Goal: Task Accomplishment & Management: Manage account settings

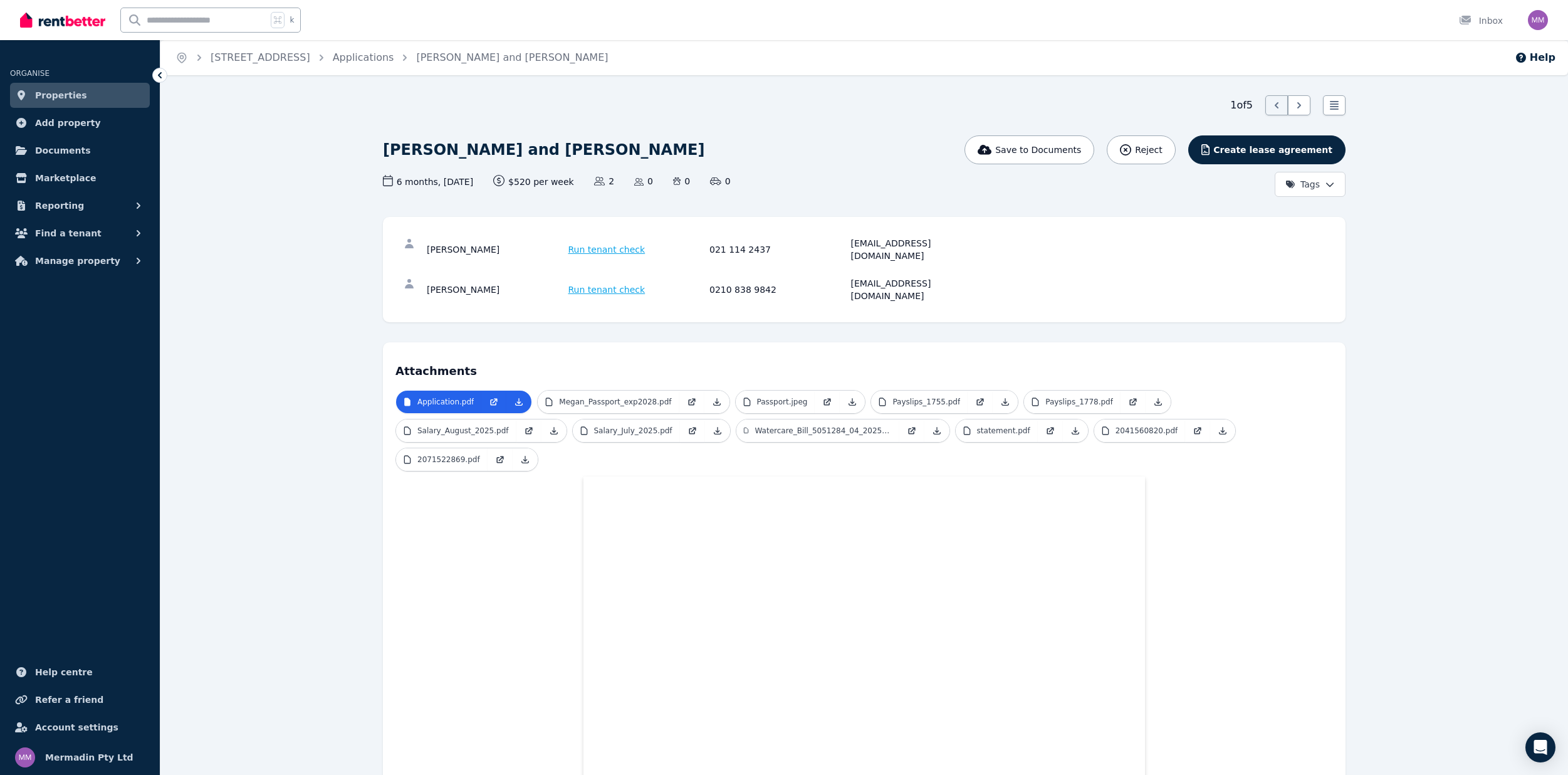
click at [55, 93] on span "Properties" at bounding box center [61, 96] width 52 height 15
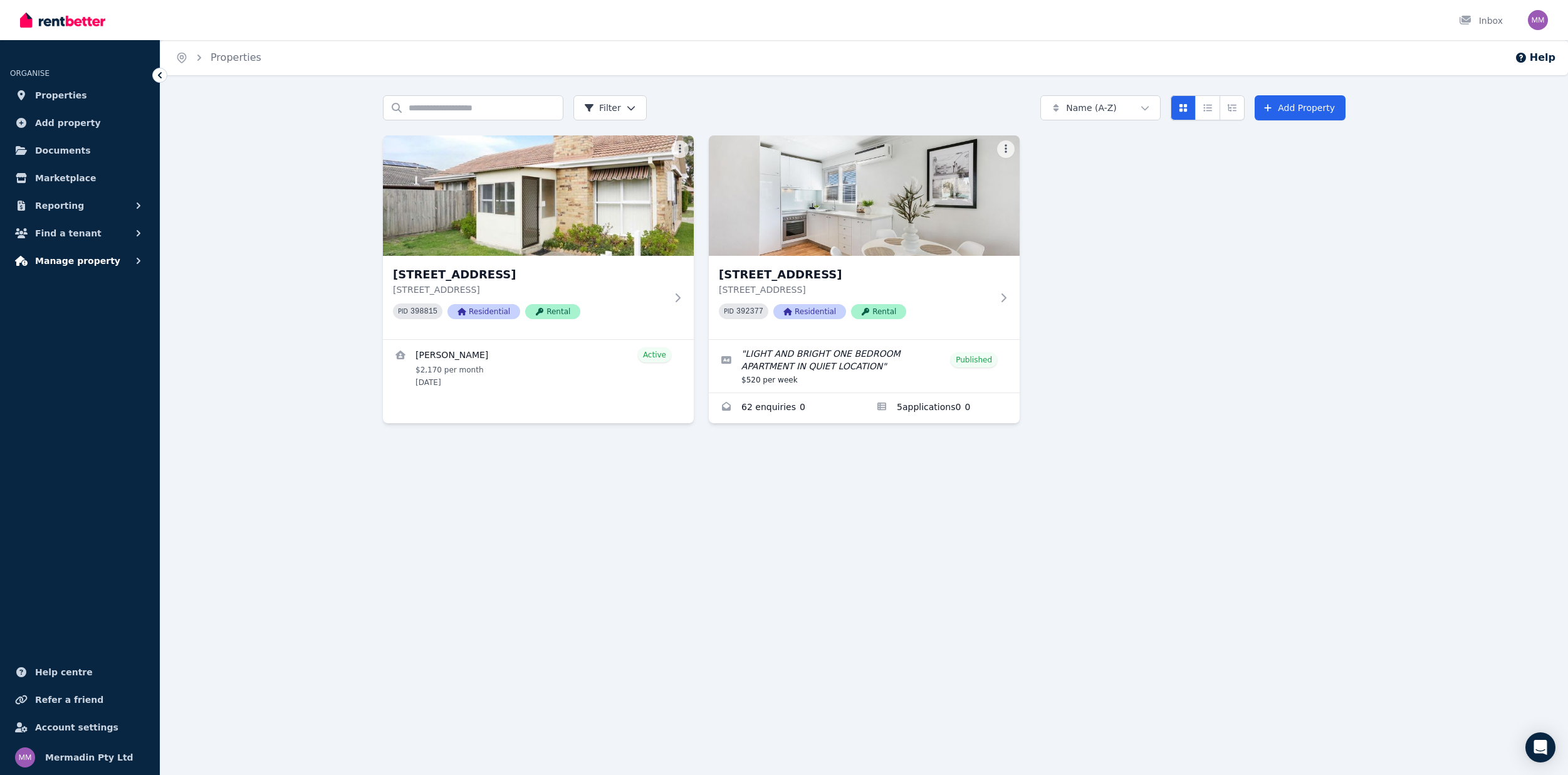
click at [75, 261] on span "Manage property" at bounding box center [77, 261] width 85 height 15
click at [74, 295] on span "Tenancies" at bounding box center [97, 289] width 84 height 15
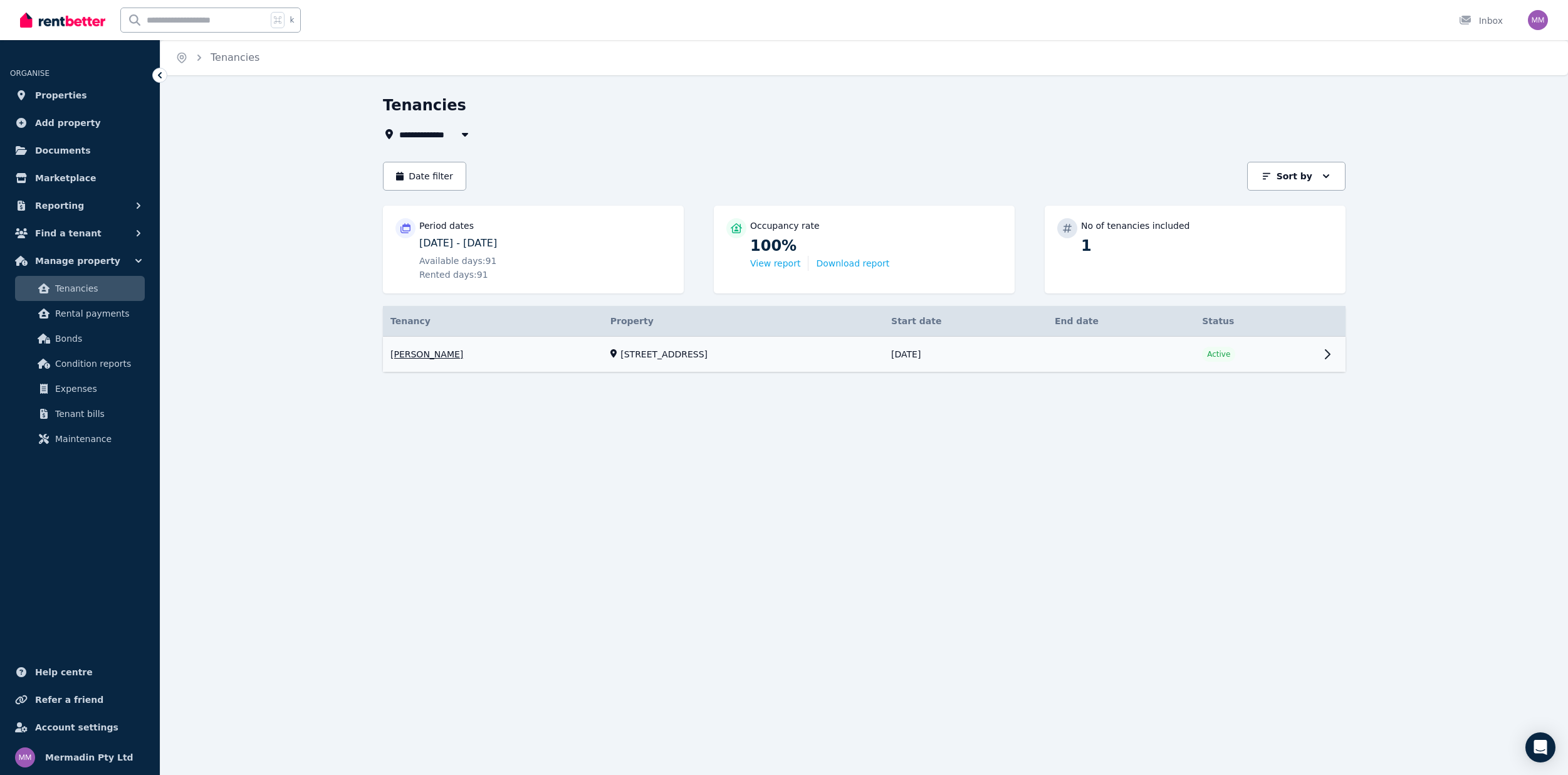
click at [456, 358] on link "View property details" at bounding box center [864, 355] width 962 height 36
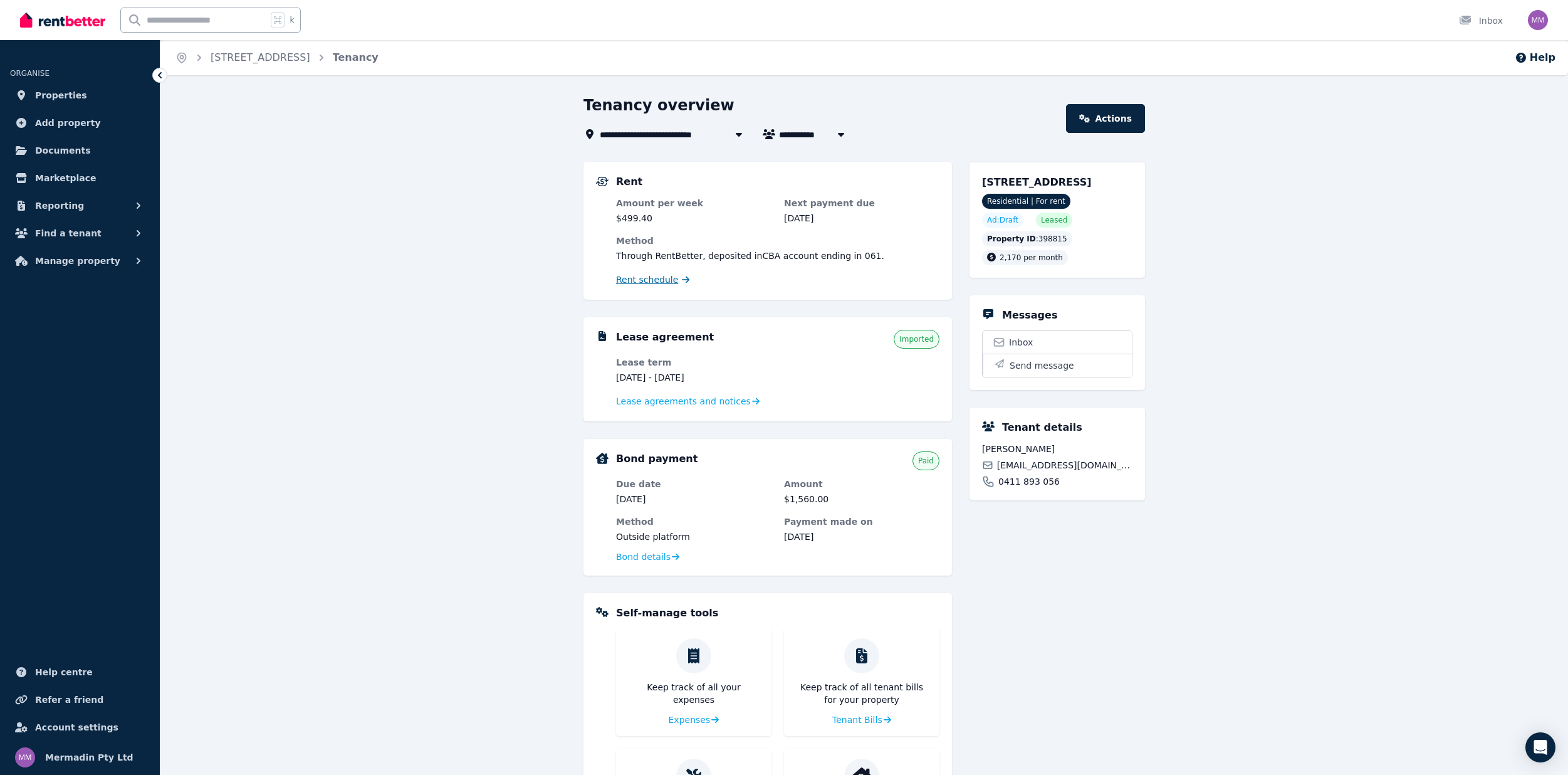
click at [628, 283] on span "Rent schedule" at bounding box center [647, 280] width 62 height 12
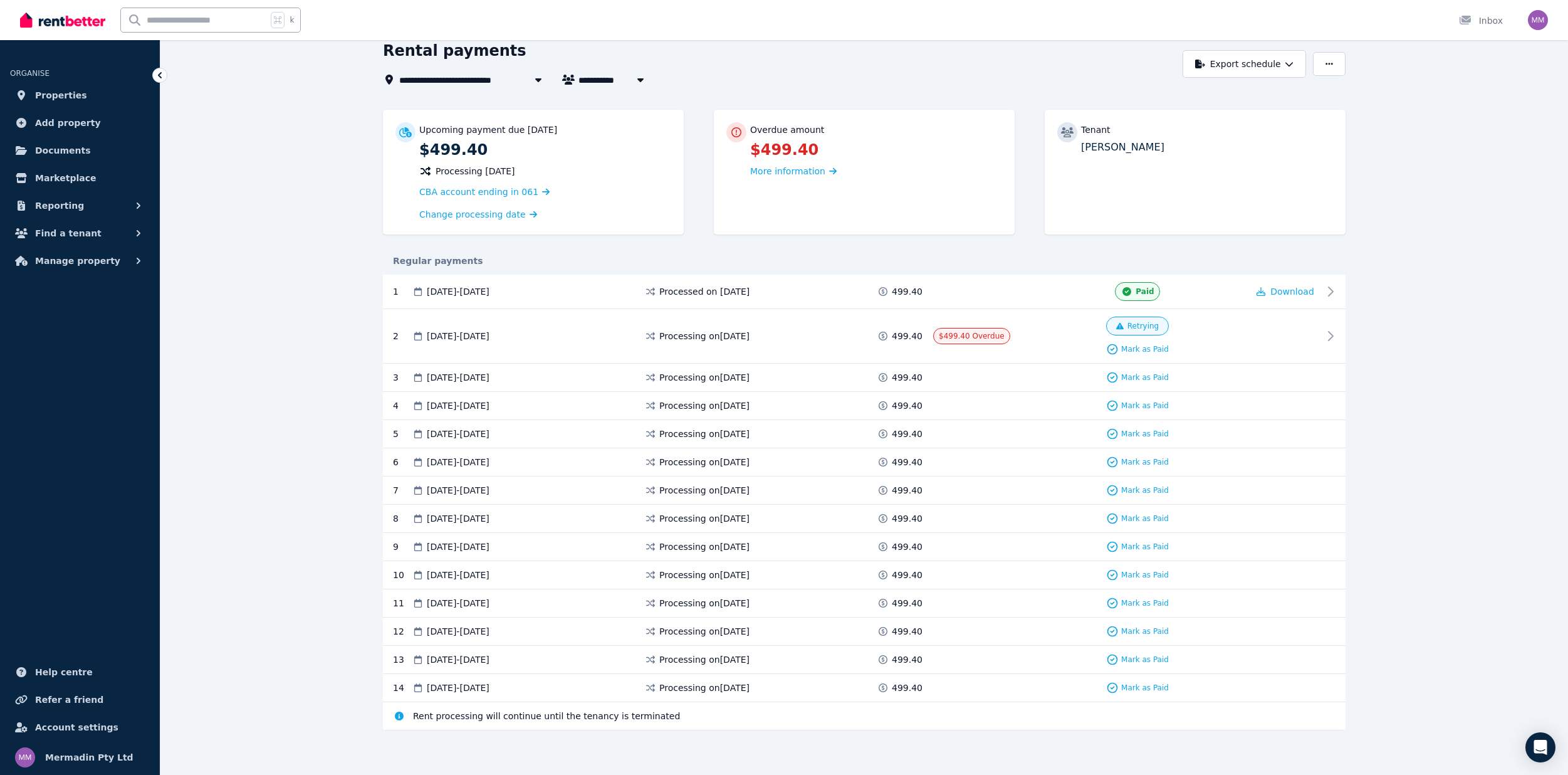
scroll to position [54, 0]
click at [771, 172] on span "More information" at bounding box center [788, 172] width 75 height 10
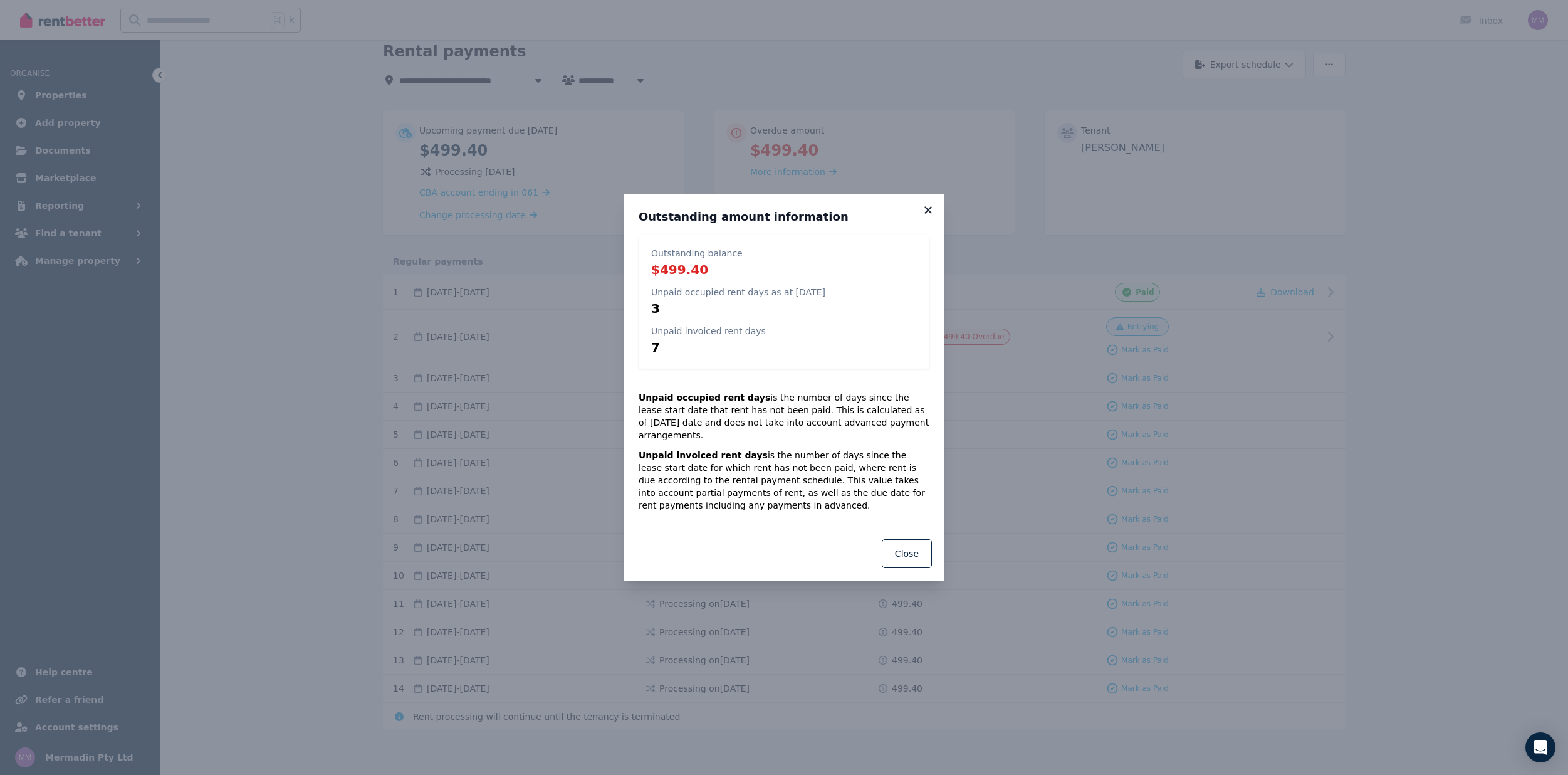
click at [926, 216] on icon at bounding box center [928, 210] width 12 height 11
